Goal: Find specific page/section: Find specific page/section

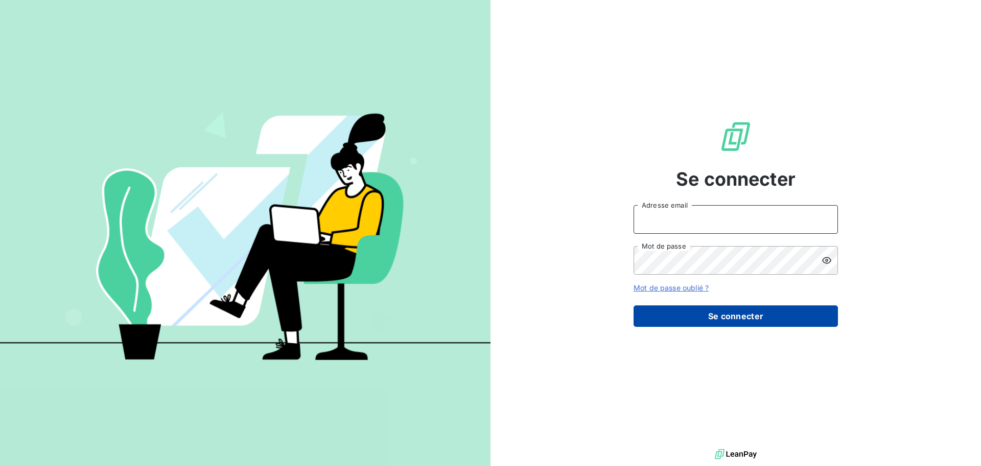
type input "[EMAIL_ADDRESS][PERSON_NAME][DOMAIN_NAME]"
click at [712, 319] on button "Se connecter" at bounding box center [736, 315] width 204 height 21
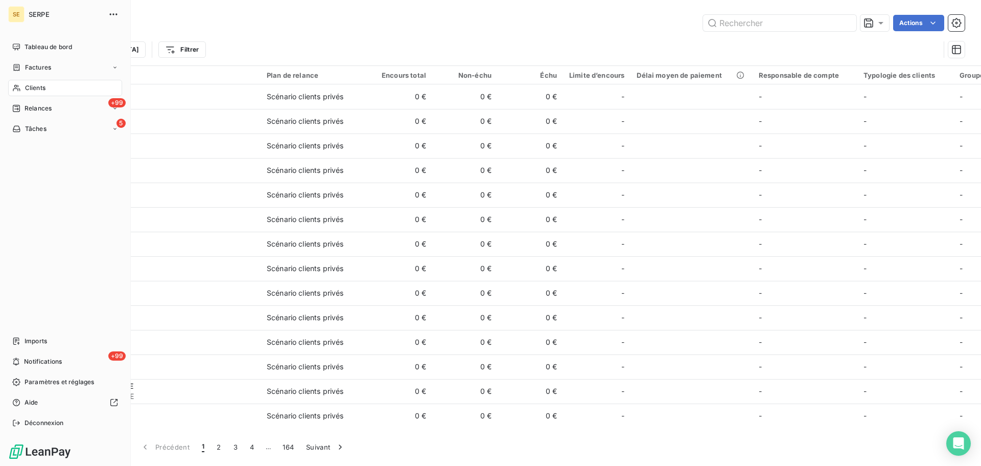
click at [48, 90] on div "Clients" at bounding box center [65, 88] width 114 height 16
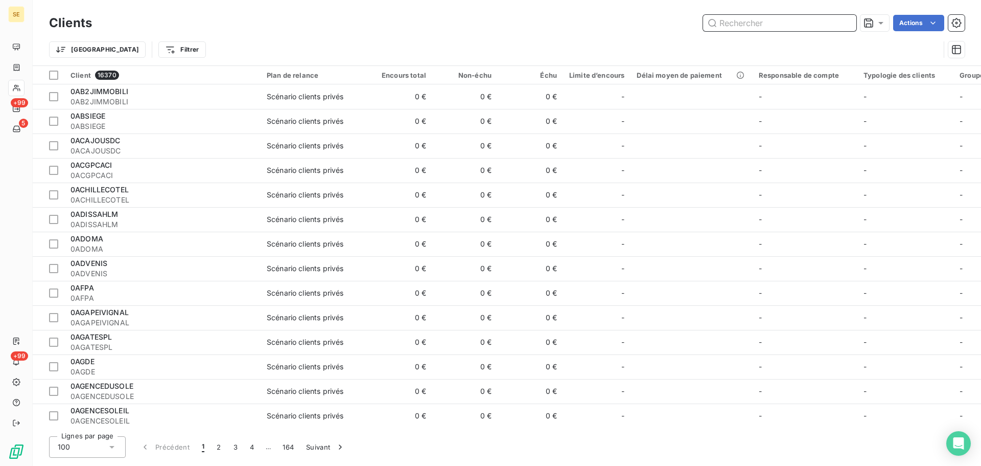
paste input "41PEYRIAC"
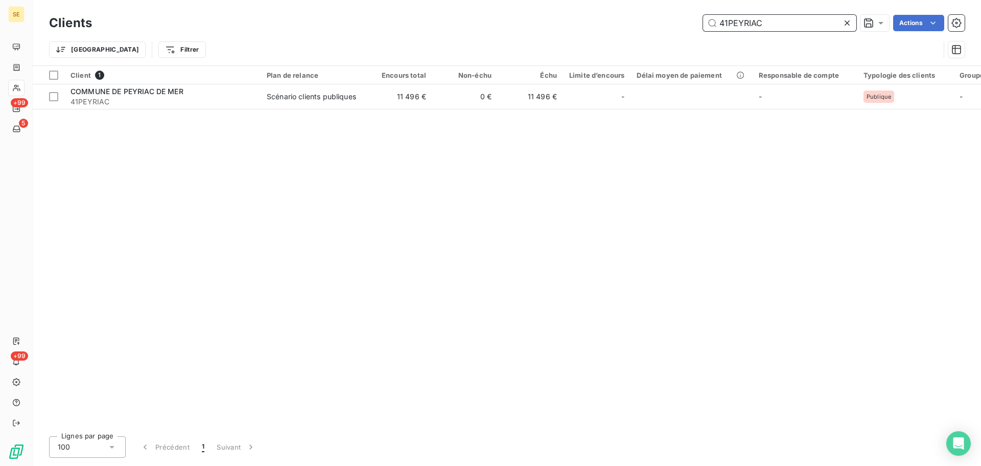
type input "41PEYRIAC"
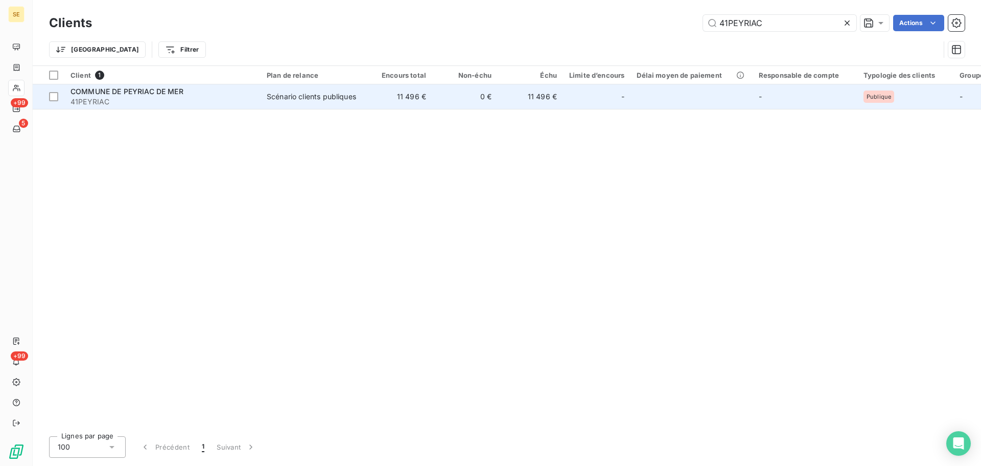
click at [104, 93] on span "COMMUNE DE PEYRIAC DE MER" at bounding box center [127, 91] width 113 height 9
